Goal: Information Seeking & Learning: Compare options

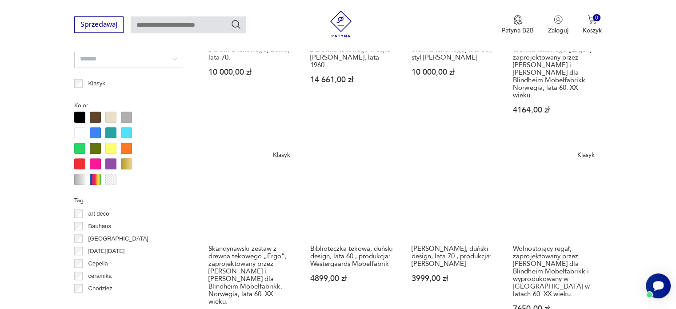
scroll to position [902, 0]
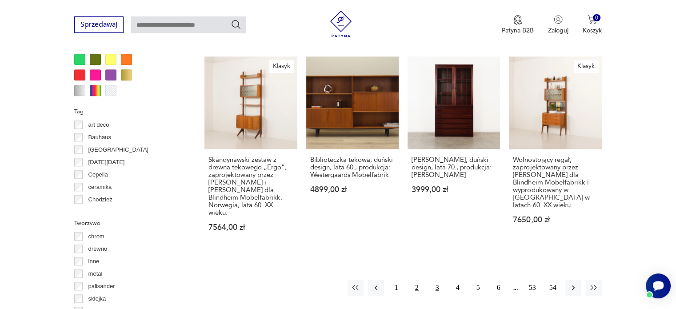
click at [439, 280] on button "3" at bounding box center [437, 288] width 16 height 16
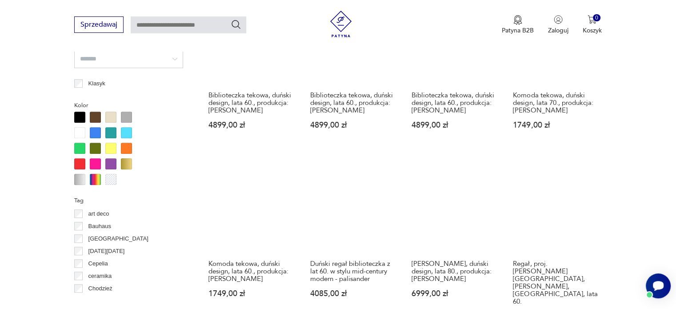
scroll to position [991, 0]
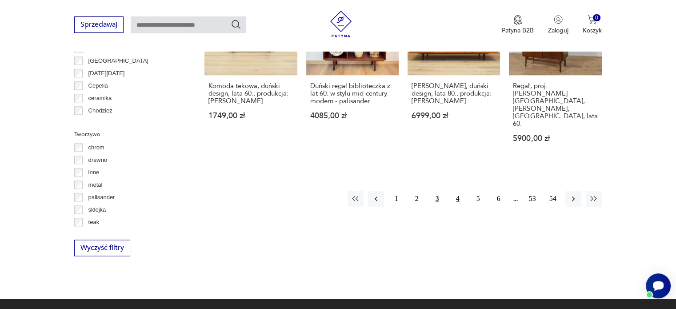
click at [460, 191] on button "4" at bounding box center [458, 199] width 16 height 16
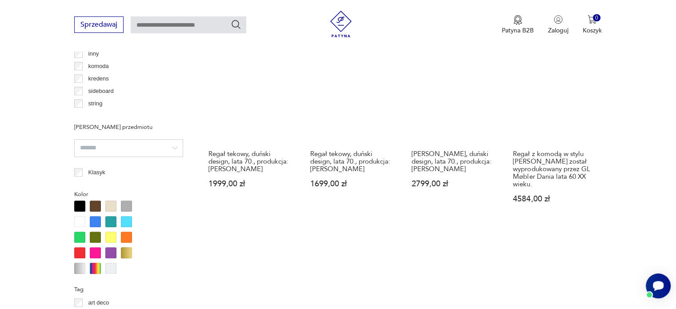
scroll to position [902, 0]
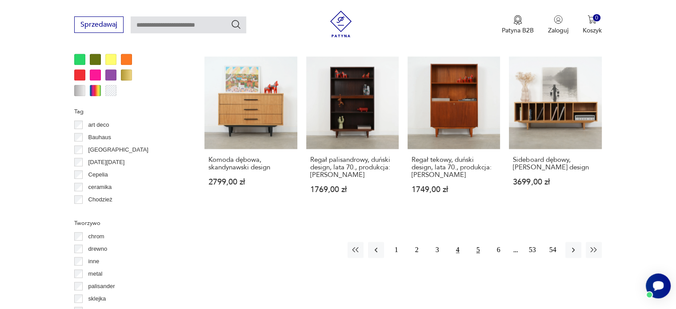
click at [478, 253] on button "5" at bounding box center [478, 250] width 16 height 16
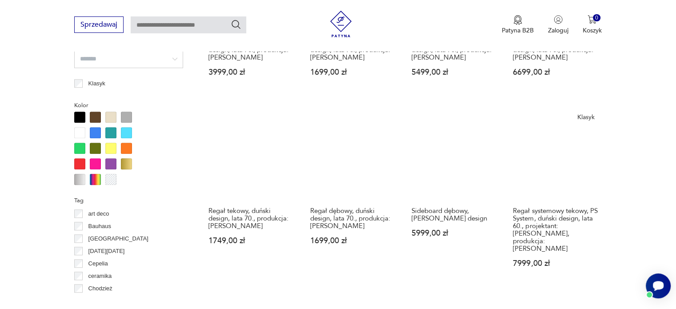
scroll to position [991, 0]
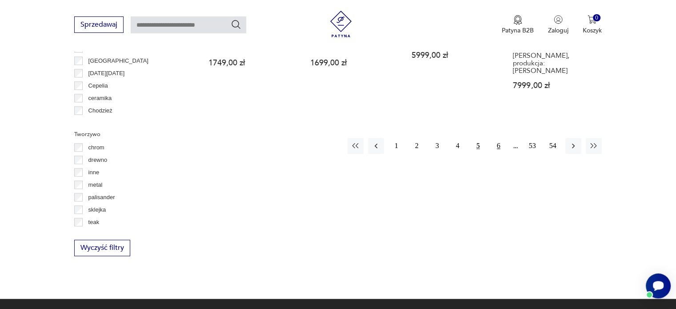
click at [499, 138] on button "6" at bounding box center [499, 146] width 16 height 16
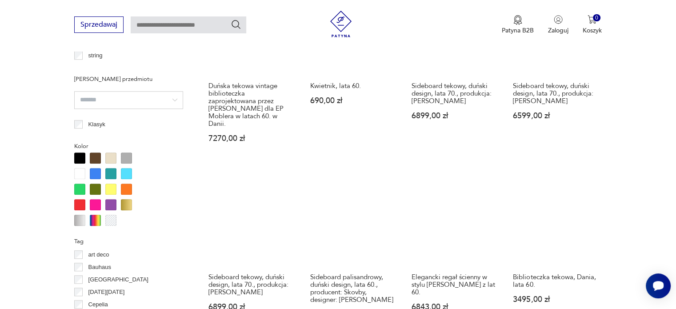
scroll to position [858, 0]
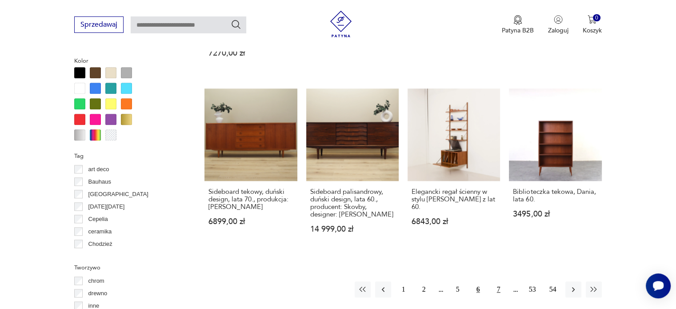
click at [498, 282] on button "7" at bounding box center [499, 289] width 16 height 16
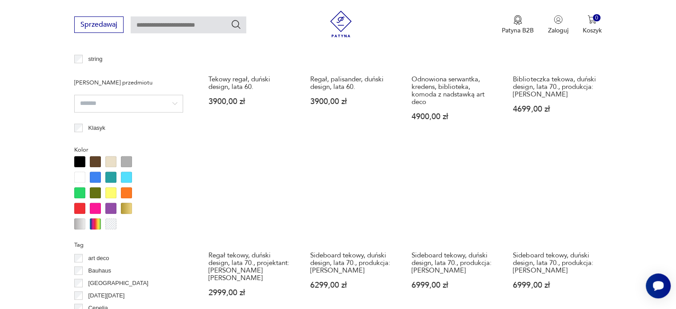
scroll to position [902, 0]
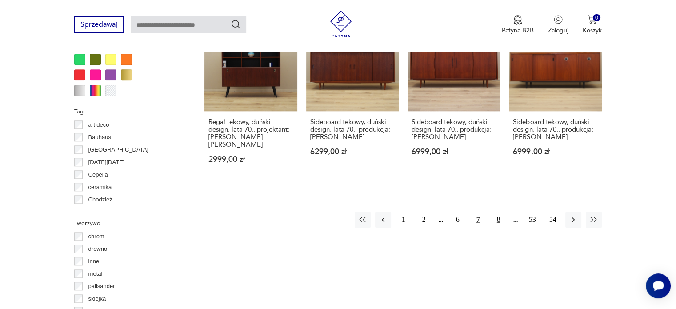
click at [498, 212] on button "8" at bounding box center [499, 220] width 16 height 16
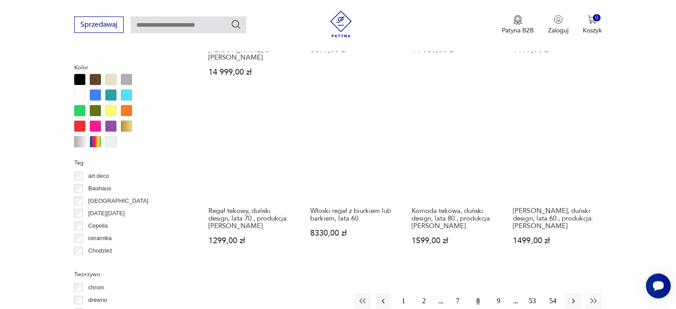
scroll to position [991, 0]
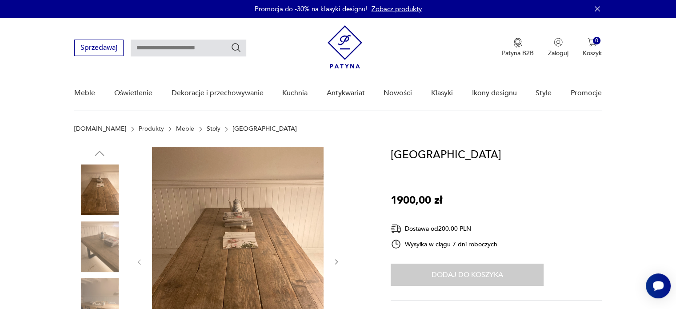
click at [87, 245] on img at bounding box center [99, 246] width 51 height 51
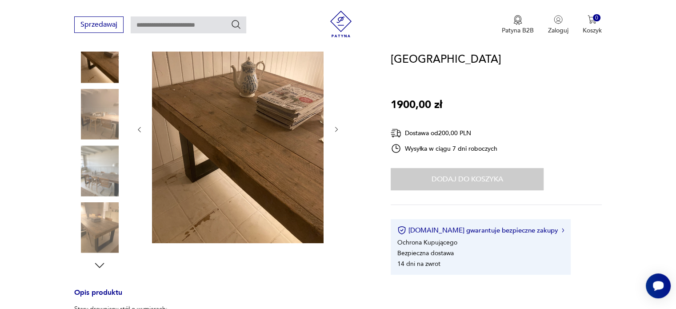
scroll to position [133, 0]
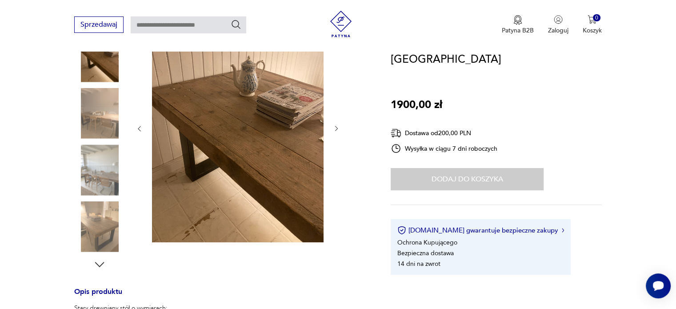
click at [340, 129] on div at bounding box center [221, 142] width 295 height 258
click at [337, 127] on icon "button" at bounding box center [337, 129] width 8 height 8
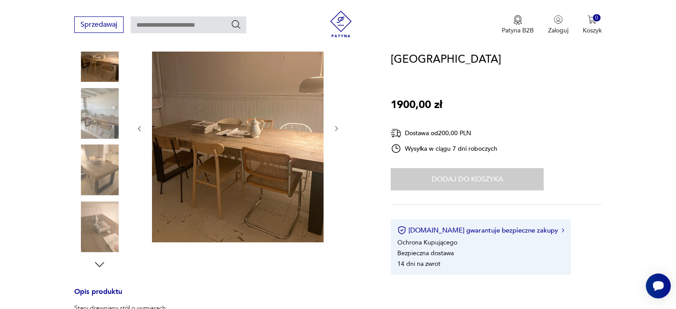
click at [337, 127] on icon "button" at bounding box center [337, 129] width 8 height 8
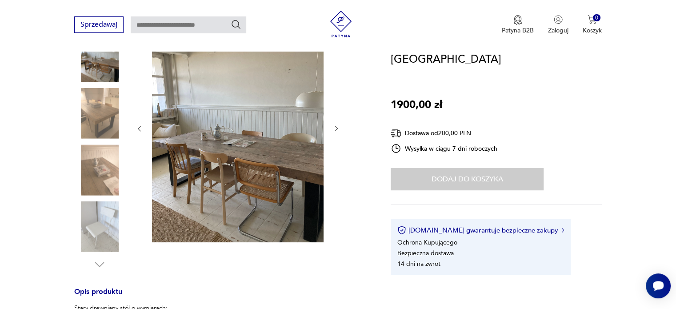
click at [337, 127] on icon "button" at bounding box center [337, 129] width 8 height 8
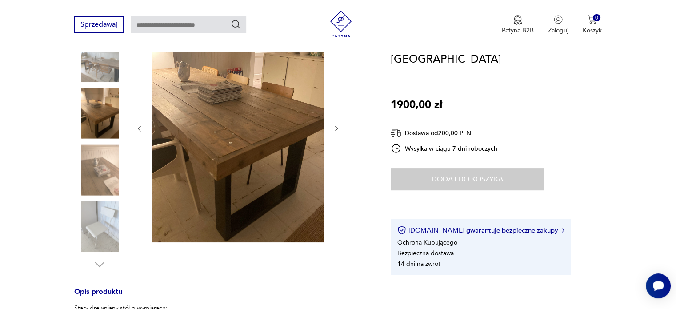
click at [337, 127] on icon "button" at bounding box center [337, 129] width 8 height 8
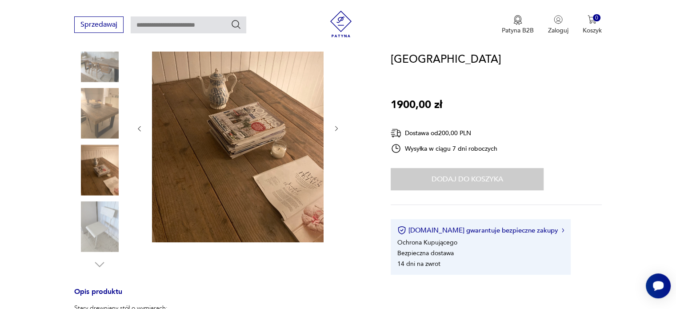
click at [337, 127] on icon "button" at bounding box center [337, 129] width 8 height 8
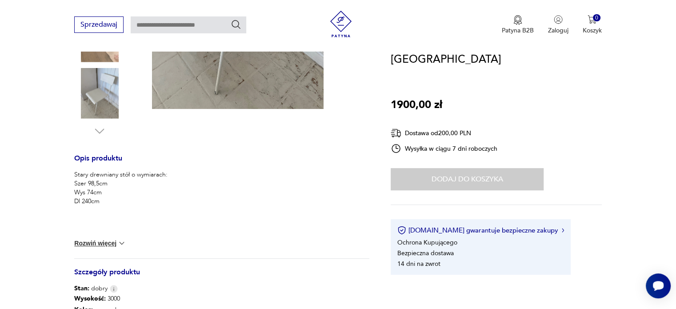
scroll to position [44, 0]
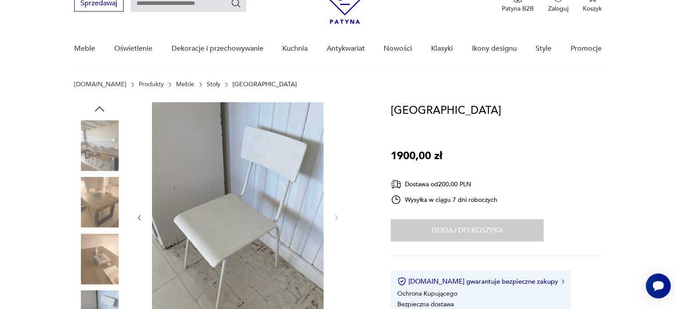
click at [207, 84] on link "Stoły" at bounding box center [214, 84] width 14 height 7
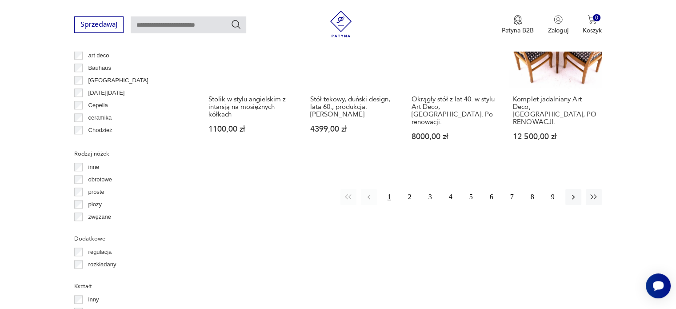
scroll to position [946, 0]
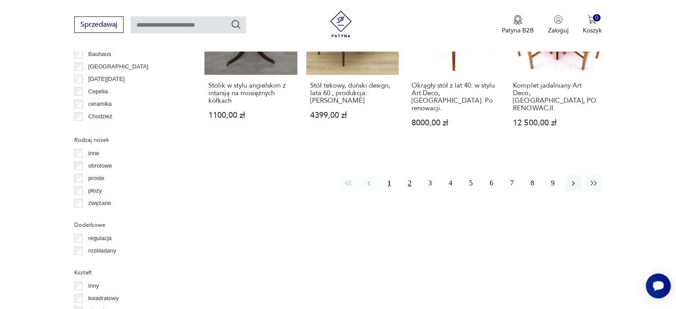
click at [411, 175] on button "2" at bounding box center [410, 183] width 16 height 16
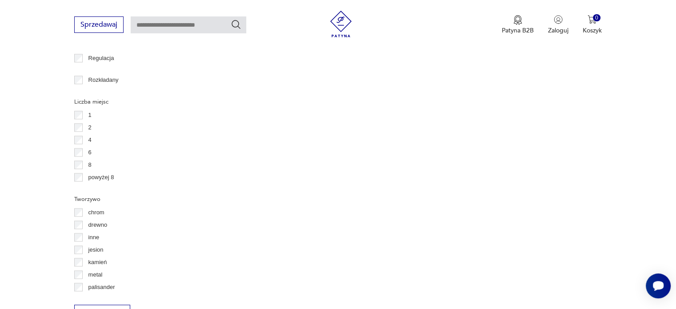
scroll to position [1169, 0]
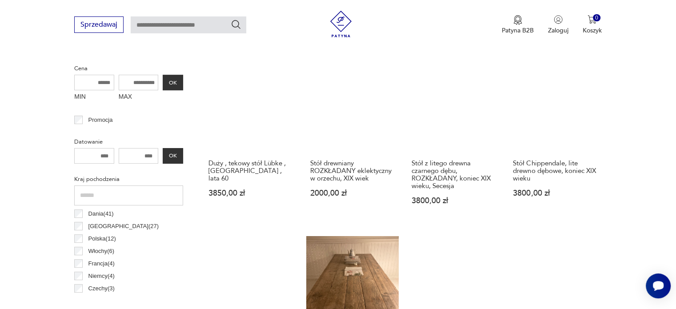
scroll to position [458, 0]
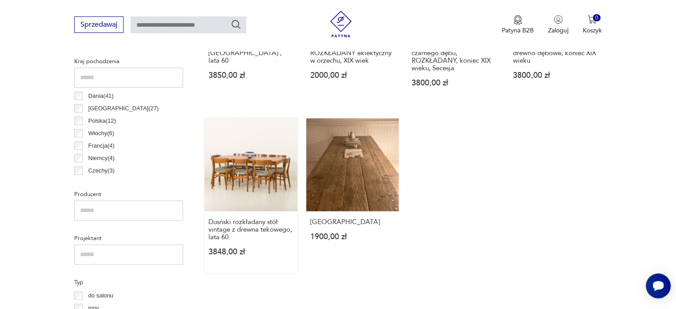
click at [276, 183] on link "Dusński rozkładany stół vintage z drewna tekowego, lata 60. 3848,00 zł" at bounding box center [250, 195] width 92 height 154
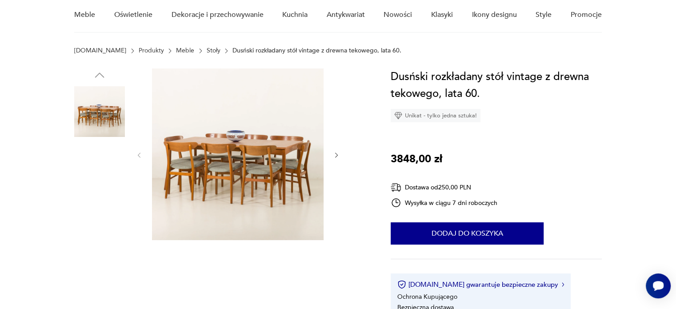
scroll to position [89, 0]
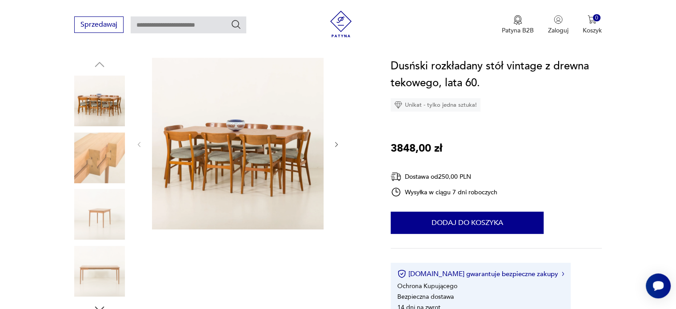
click at [334, 145] on icon "button" at bounding box center [337, 145] width 8 height 8
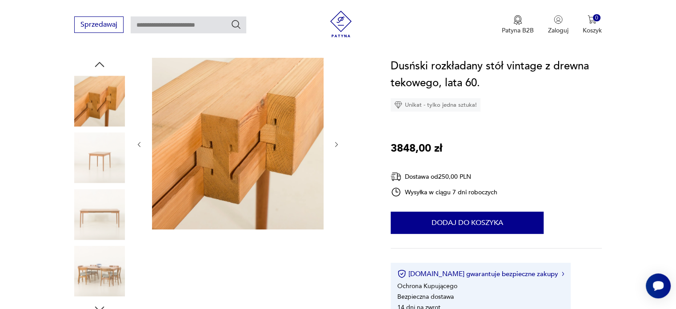
click at [334, 145] on icon "button" at bounding box center [337, 145] width 8 height 8
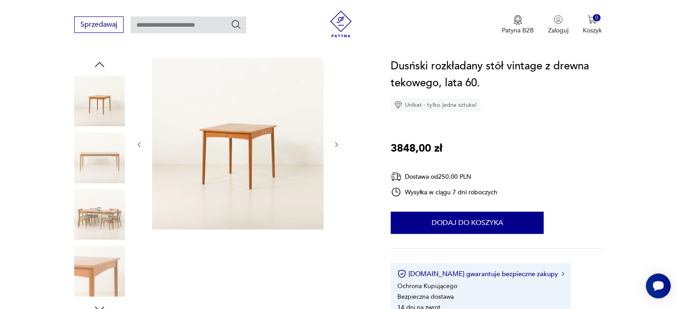
click at [334, 145] on icon "button" at bounding box center [337, 145] width 8 height 8
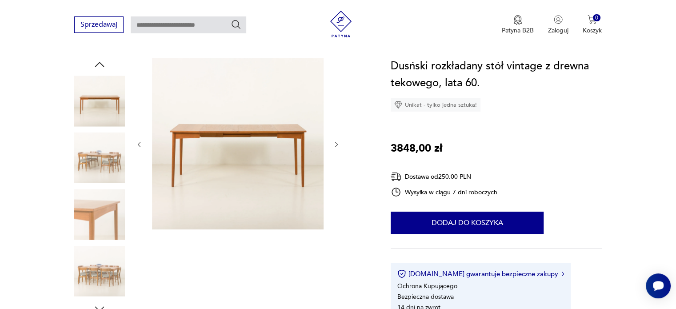
click at [334, 145] on icon "button" at bounding box center [337, 145] width 8 height 8
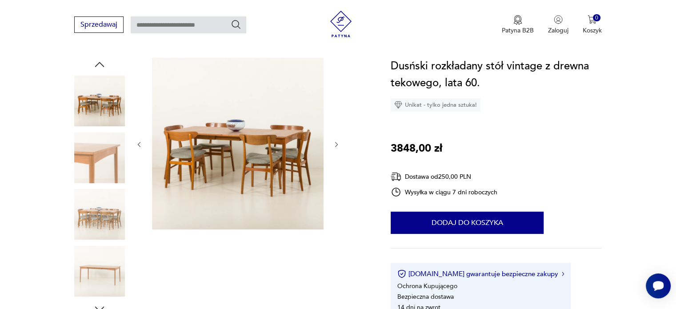
click at [535, 144] on div "Dusński rozkładany stół vintage z drewna tekowego, lata 60. Unikat - tylko jedn…" at bounding box center [496, 188] width 211 height 261
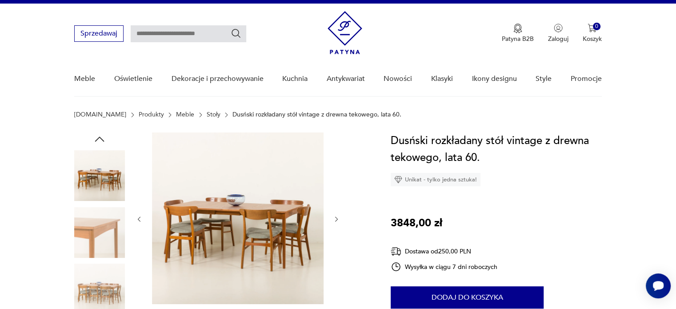
scroll to position [0, 0]
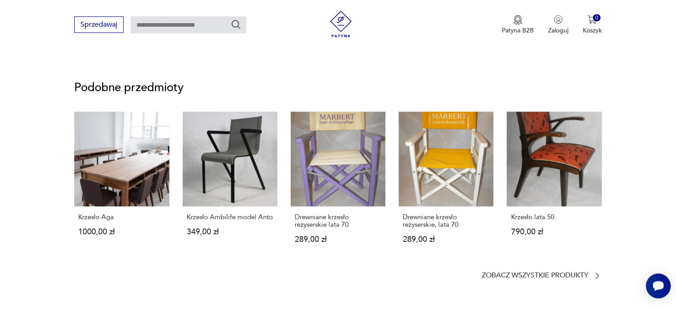
scroll to position [756, 0]
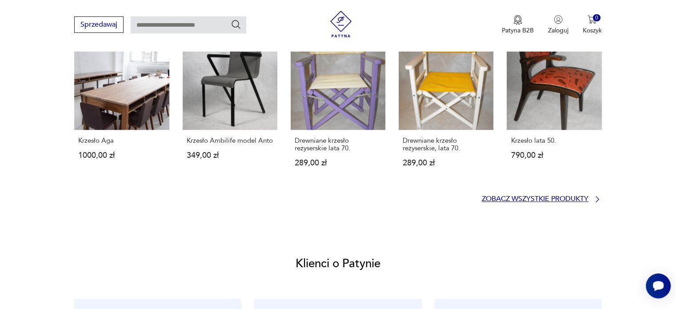
click at [585, 197] on p "Zobacz wszystkie produkty" at bounding box center [535, 199] width 107 height 6
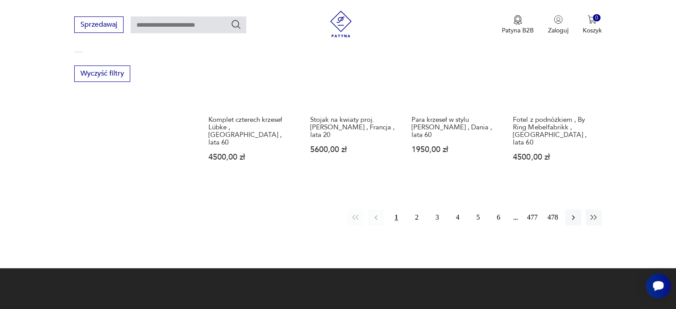
scroll to position [946, 0]
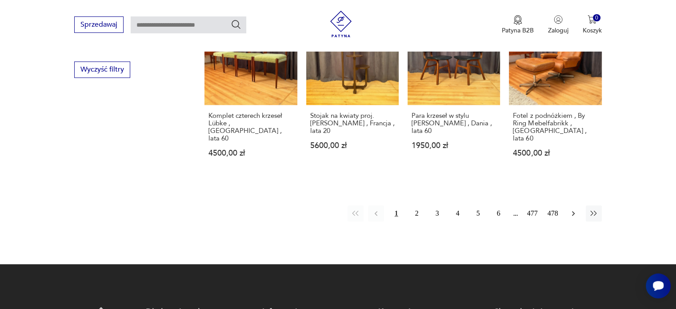
click at [571, 209] on icon "button" at bounding box center [573, 213] width 9 height 9
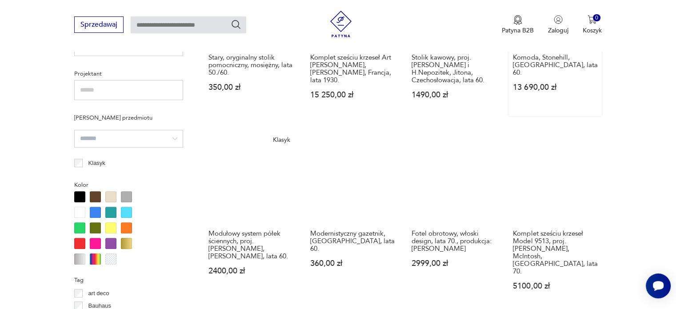
scroll to position [678, 0]
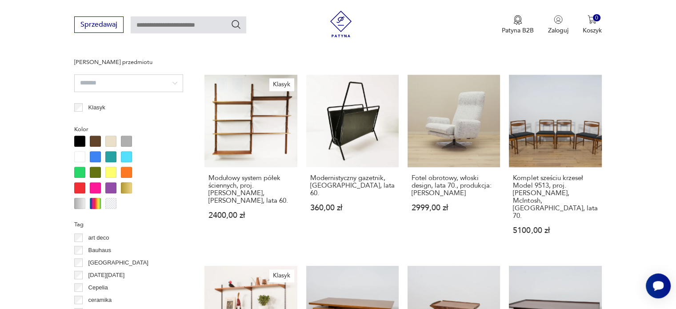
click at [462, 140] on link "Fotel obrotowy, włoski design, lata 70., produkcja: Włochy 2999,00 zł" at bounding box center [454, 163] width 92 height 177
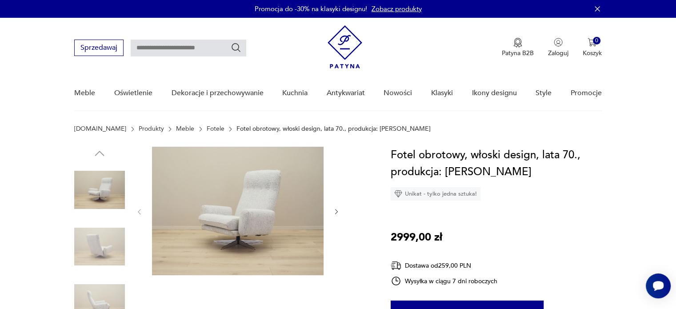
click at [311, 184] on img at bounding box center [238, 211] width 172 height 128
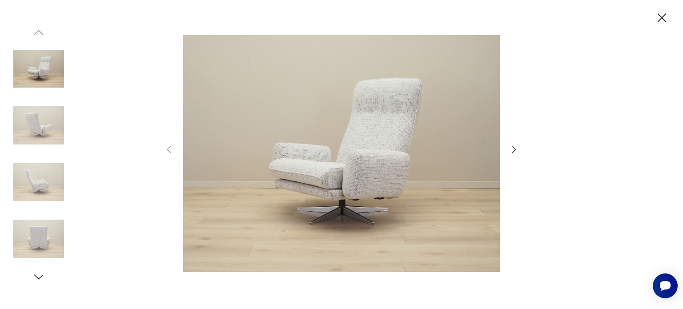
click at [514, 150] on icon "button" at bounding box center [514, 148] width 4 height 7
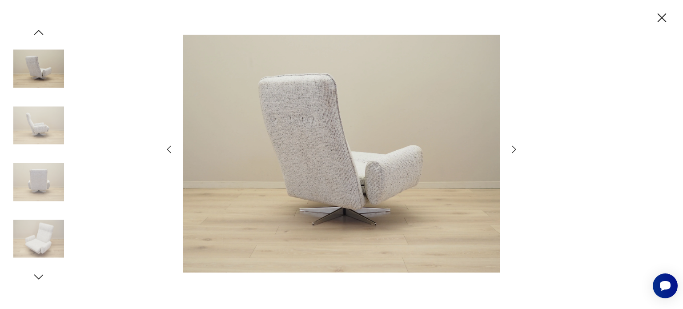
click at [514, 150] on icon "button" at bounding box center [514, 148] width 4 height 7
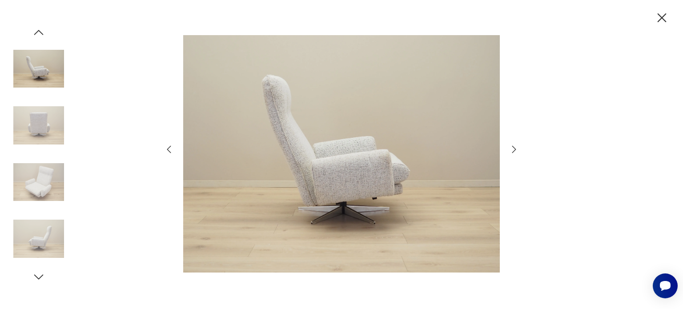
click at [514, 150] on icon "button" at bounding box center [514, 148] width 4 height 7
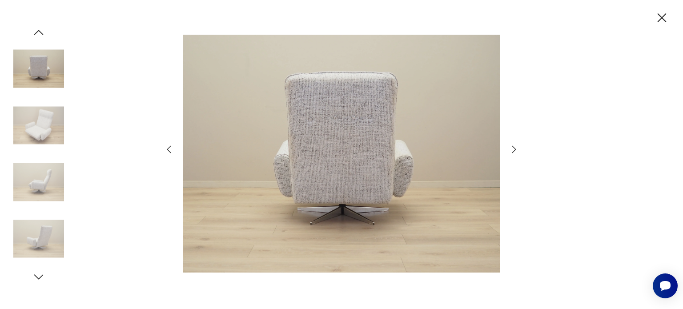
click at [514, 150] on icon "button" at bounding box center [514, 148] width 4 height 7
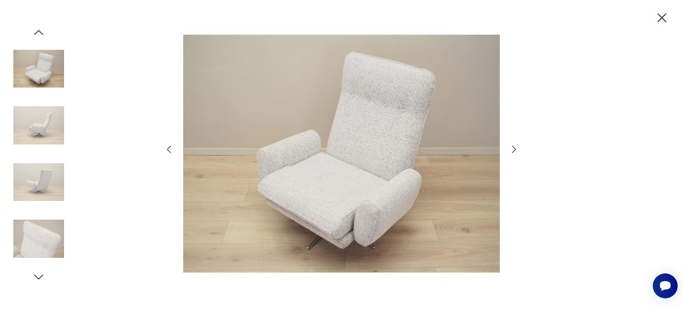
click at [514, 150] on icon "button" at bounding box center [514, 148] width 4 height 7
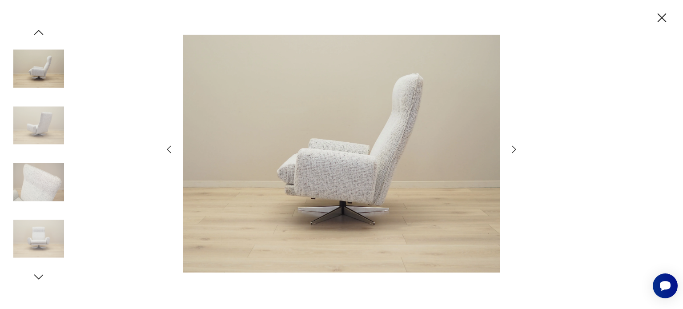
click at [514, 150] on icon "button" at bounding box center [514, 148] width 4 height 7
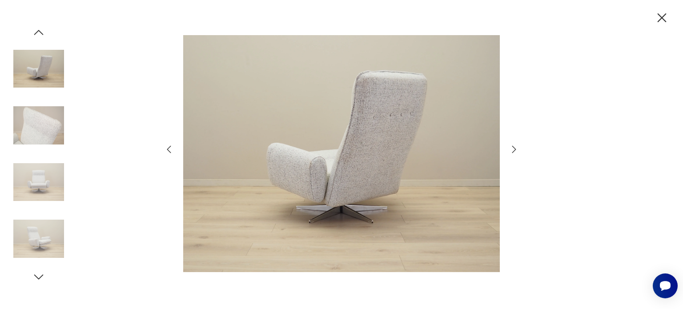
click at [514, 150] on icon "button" at bounding box center [514, 148] width 4 height 7
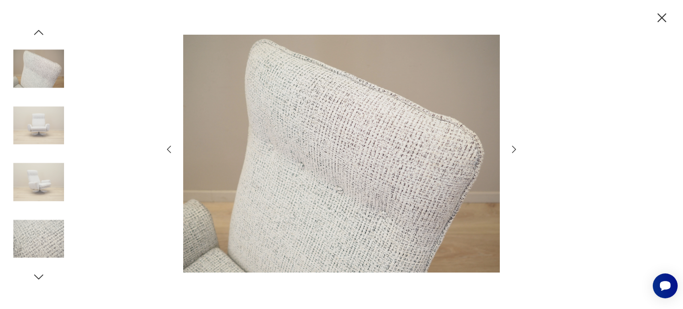
click at [514, 150] on icon "button" at bounding box center [514, 148] width 4 height 7
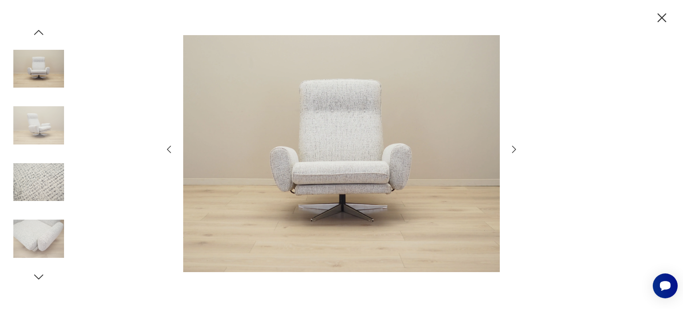
click at [514, 150] on icon "button" at bounding box center [514, 148] width 4 height 7
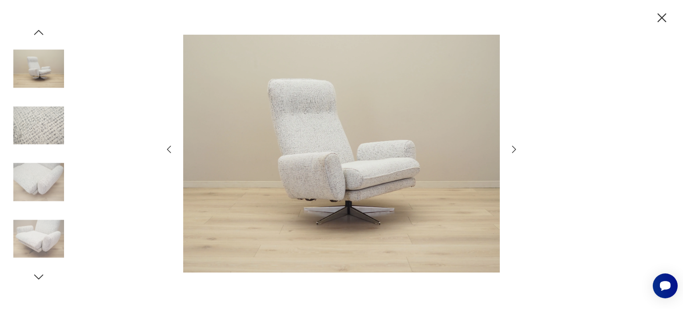
click at [514, 150] on icon "button" at bounding box center [514, 148] width 4 height 7
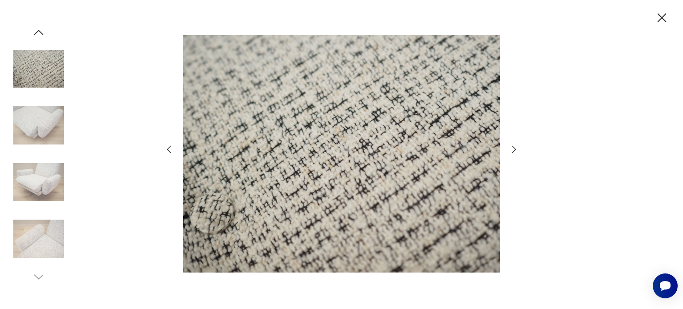
click at [660, 14] on icon "button" at bounding box center [662, 18] width 16 height 16
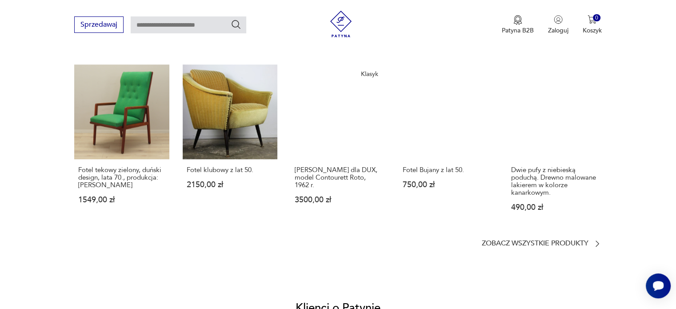
scroll to position [711, 0]
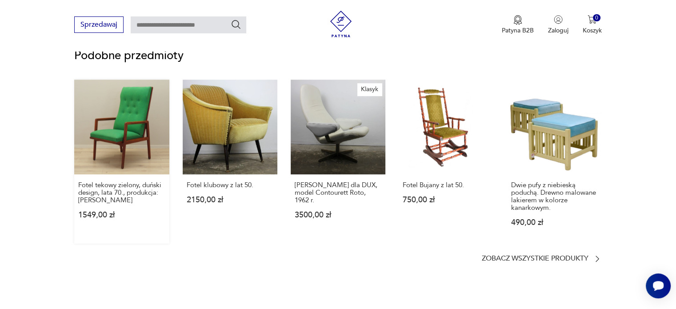
click at [134, 133] on link "Fotel tekowy zielony, duński design, lata 70., produkcja: Dania 1549,00 zł" at bounding box center [121, 162] width 95 height 164
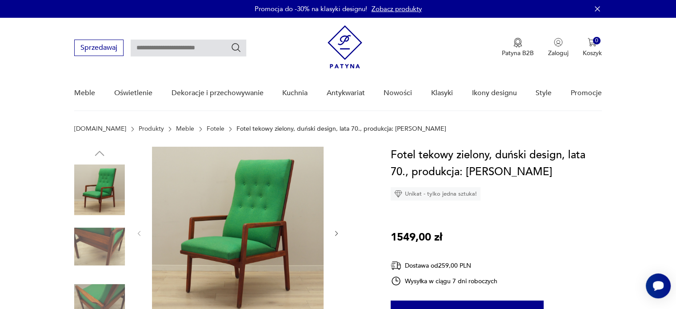
click at [207, 131] on link "Fotele" at bounding box center [216, 128] width 18 height 7
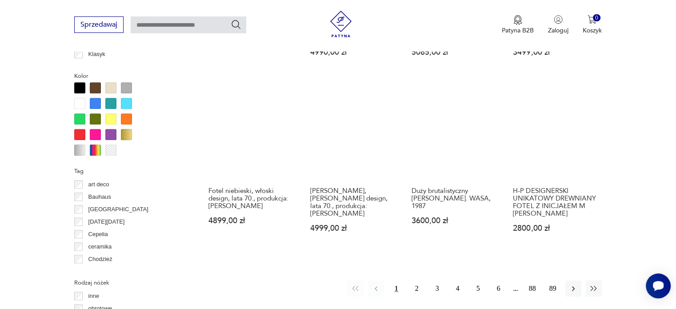
scroll to position [844, 0]
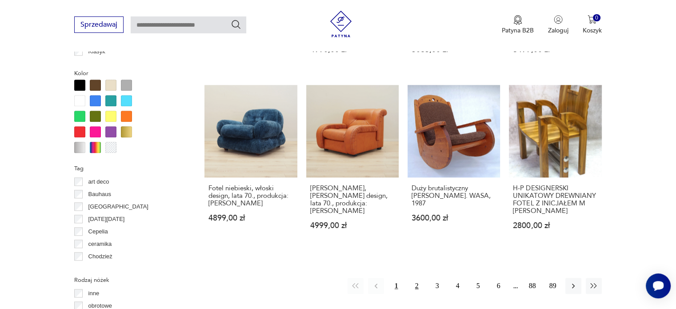
click at [416, 278] on button "2" at bounding box center [417, 286] width 16 height 16
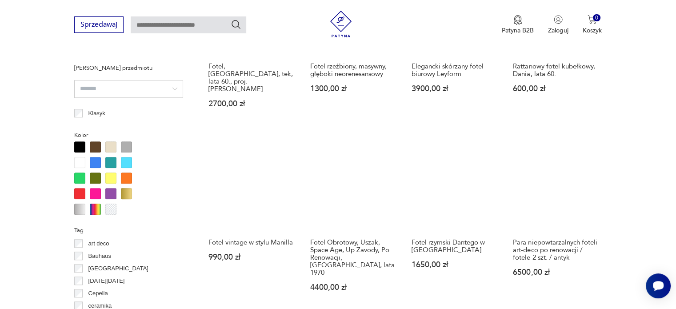
scroll to position [902, 0]
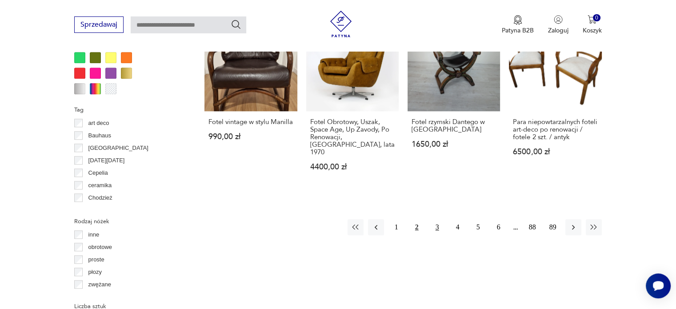
click at [435, 219] on button "3" at bounding box center [437, 227] width 16 height 16
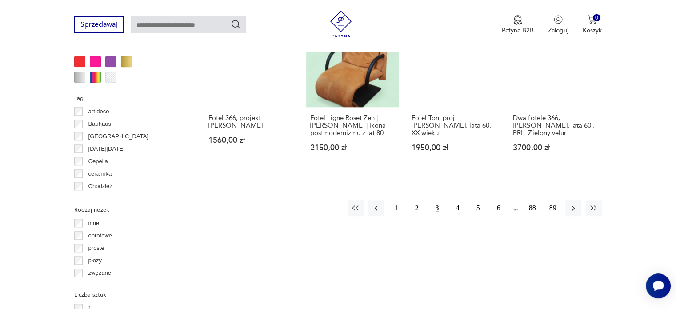
scroll to position [947, 0]
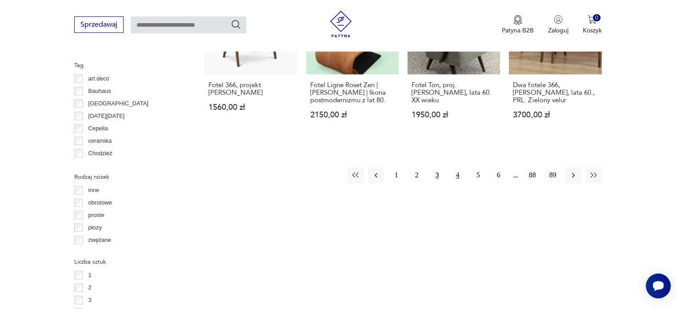
click at [458, 167] on button "4" at bounding box center [458, 175] width 16 height 16
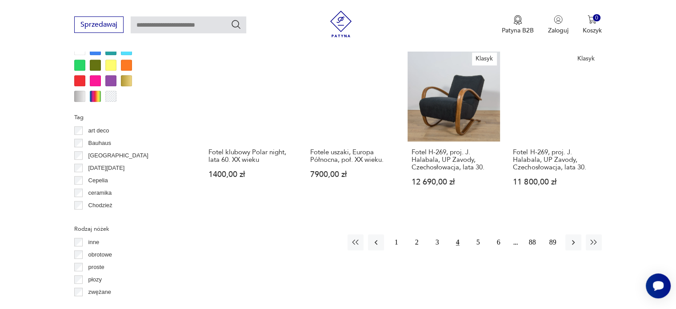
scroll to position [991, 0]
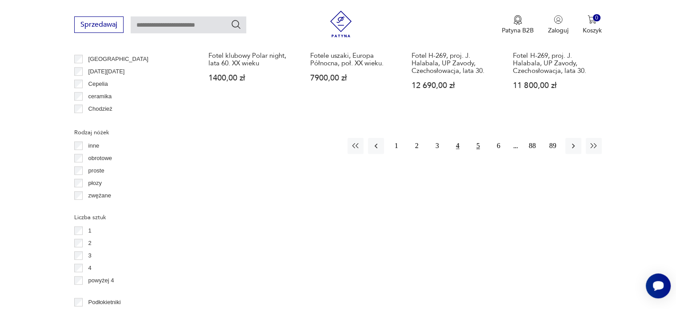
click at [476, 138] on button "5" at bounding box center [478, 146] width 16 height 16
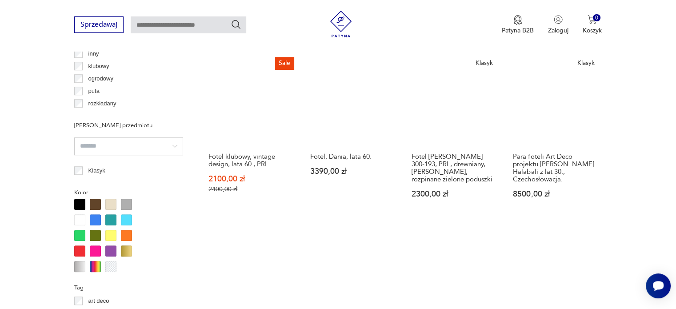
scroll to position [502, 0]
